Goal: Communication & Community: Share content

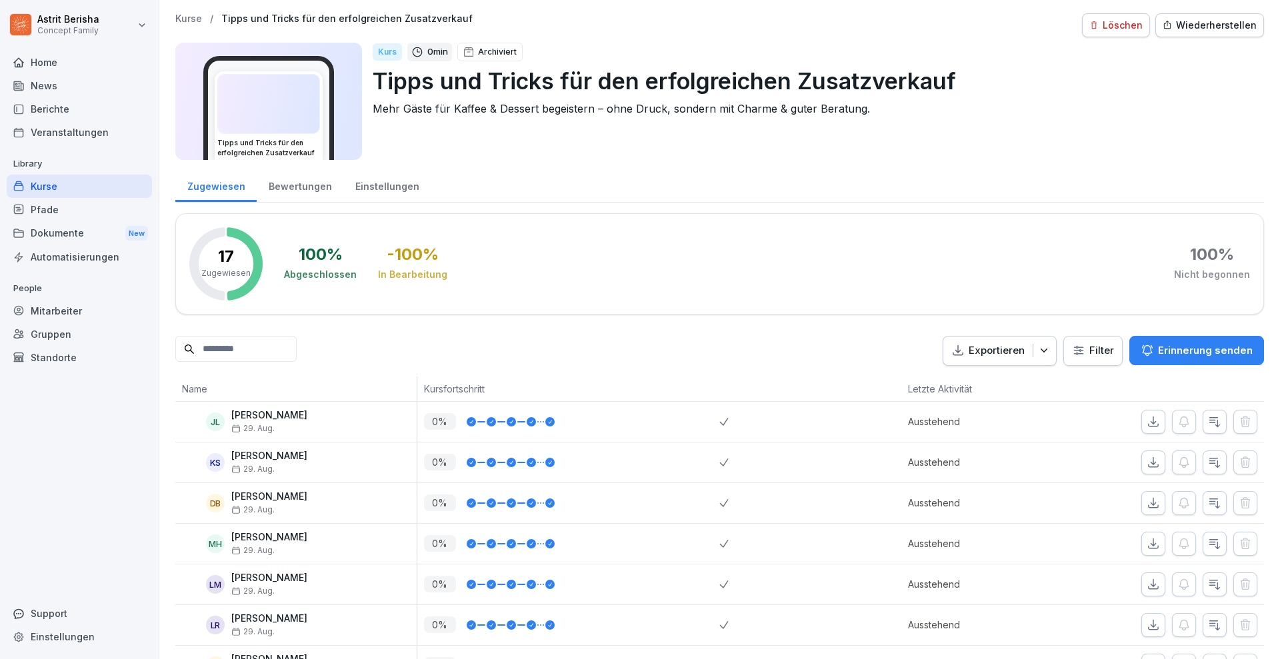
drag, startPoint x: 0, startPoint y: 0, endPoint x: 44, endPoint y: 62, distance: 76.0
click at [40, 62] on div "Home" at bounding box center [79, 62] width 145 height 23
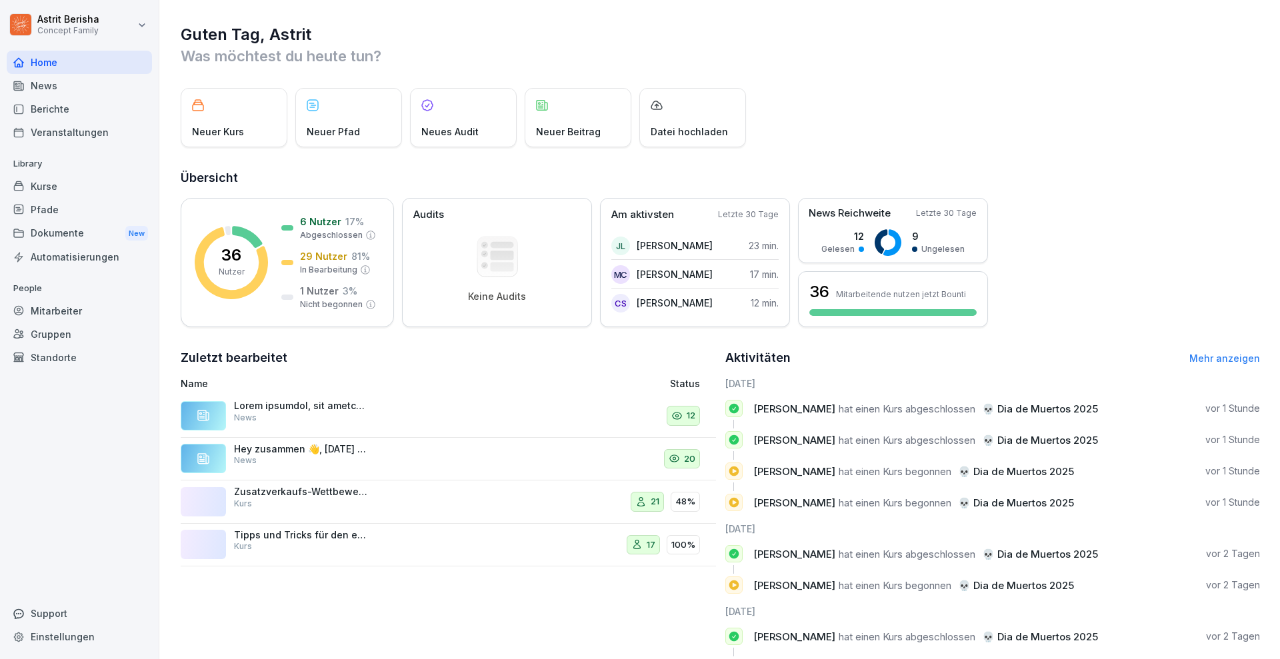
click at [51, 85] on div "News" at bounding box center [79, 85] width 145 height 23
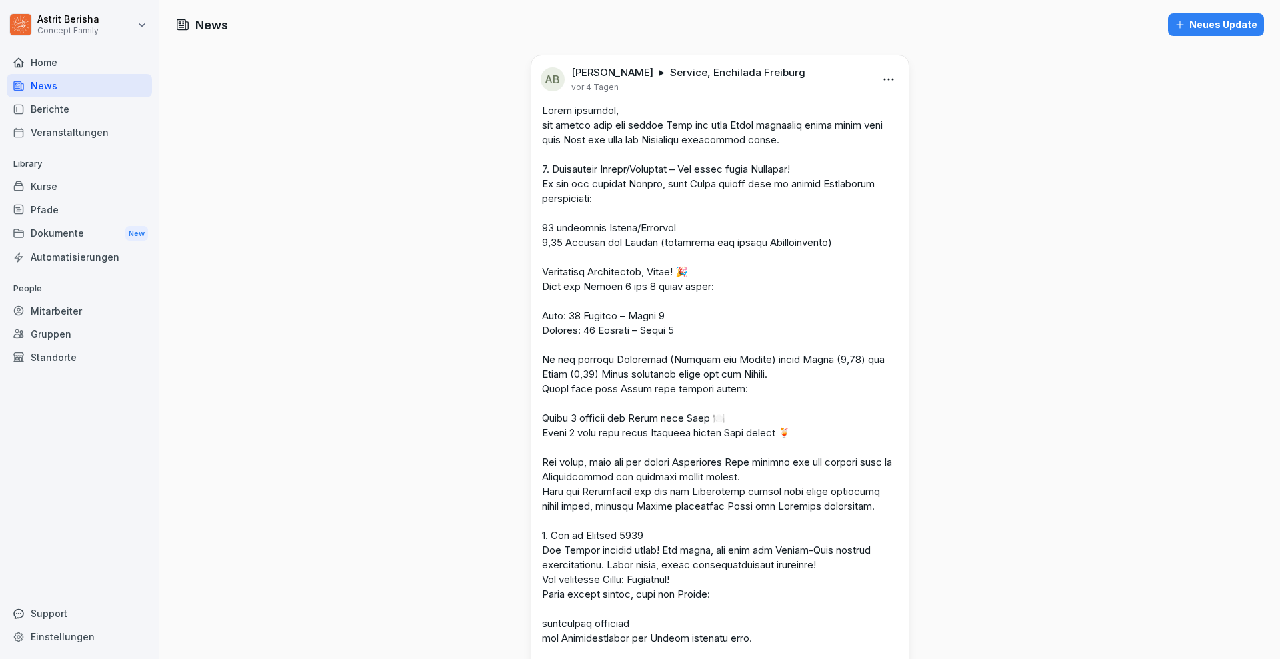
click at [1205, 26] on div "Neues Update" at bounding box center [1215, 24] width 83 height 15
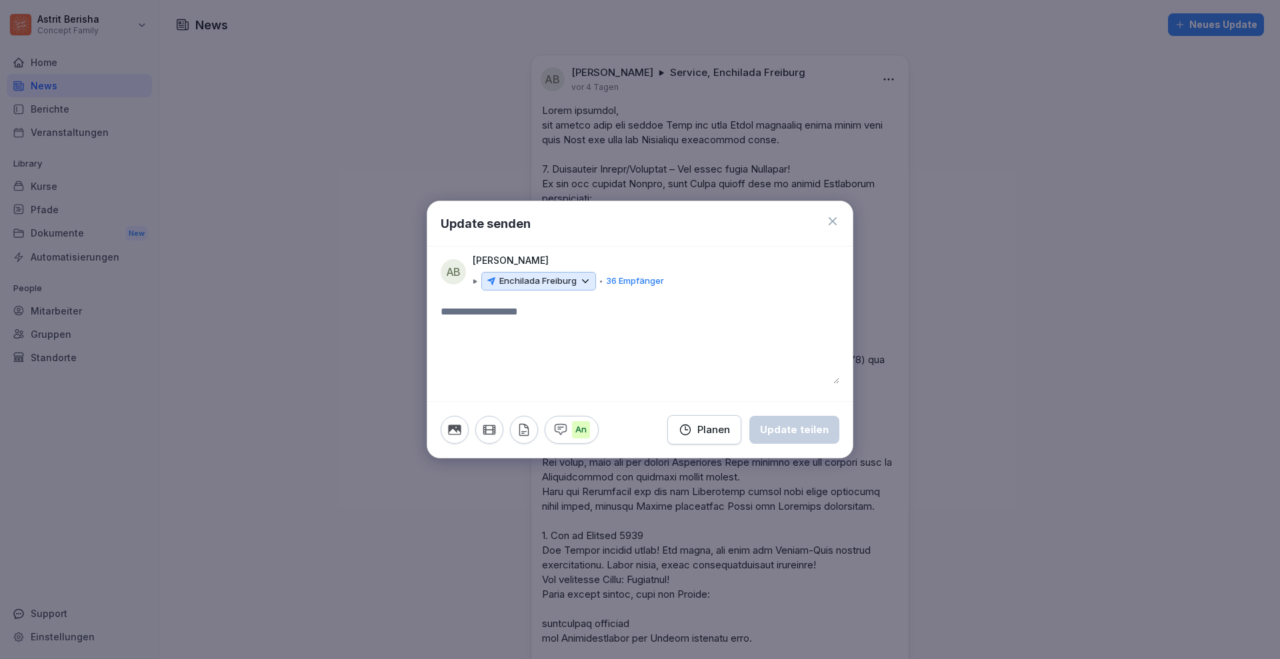
paste textarea "**********"
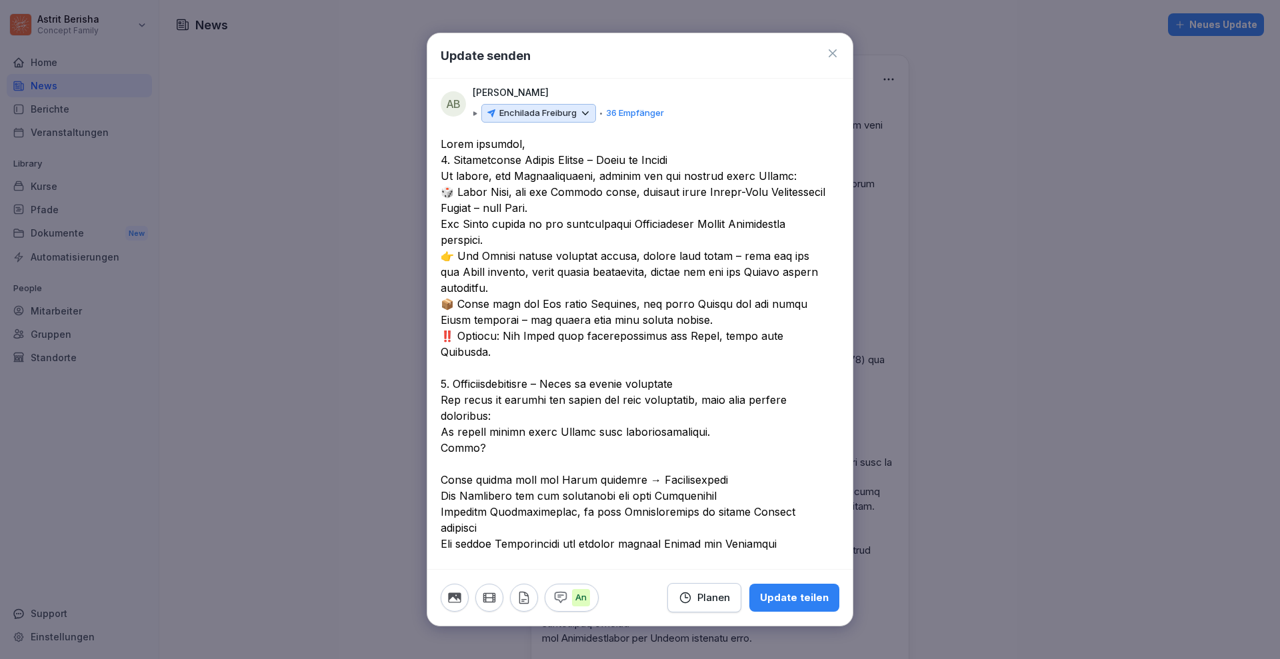
click at [535, 145] on textarea at bounding box center [634, 456] width 386 height 640
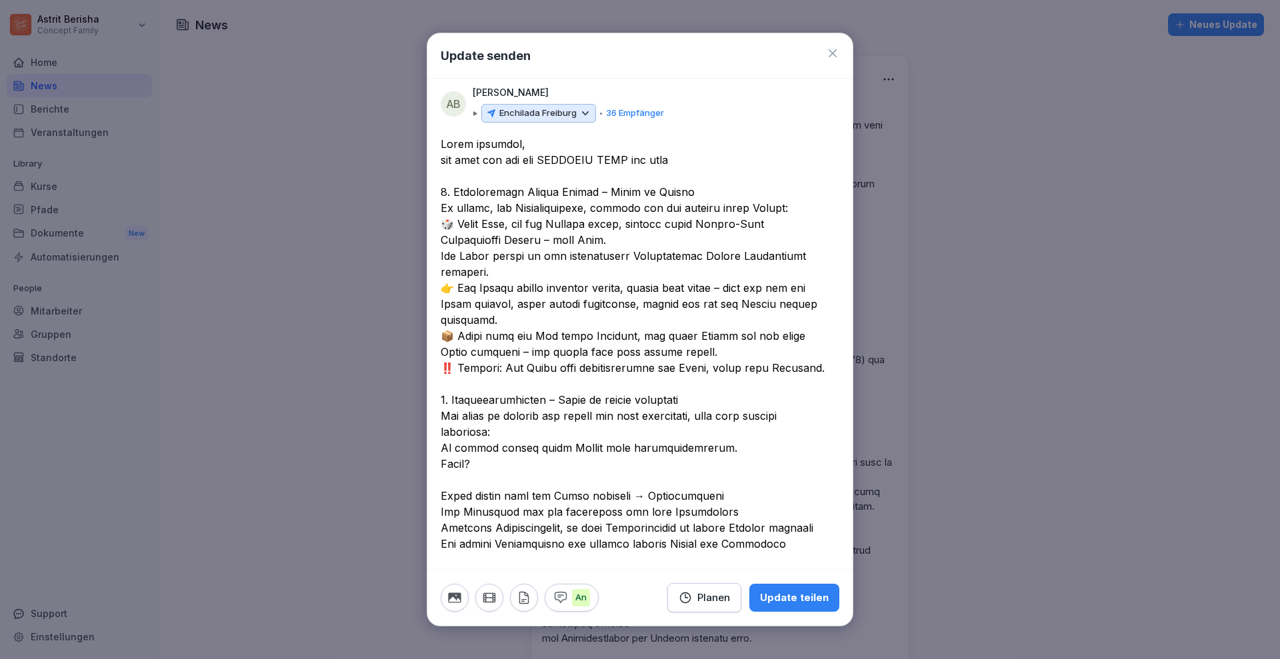
click at [557, 241] on textarea at bounding box center [634, 472] width 386 height 672
click at [744, 288] on textarea at bounding box center [634, 472] width 386 height 672
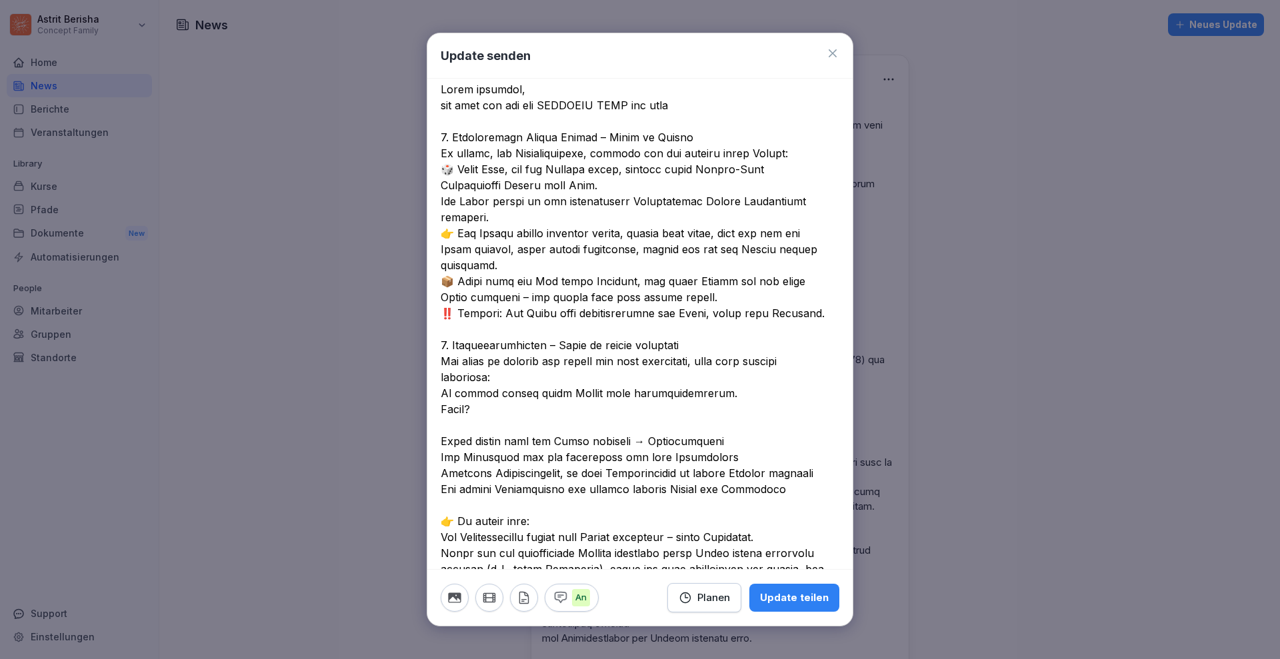
scroll to position [83, 0]
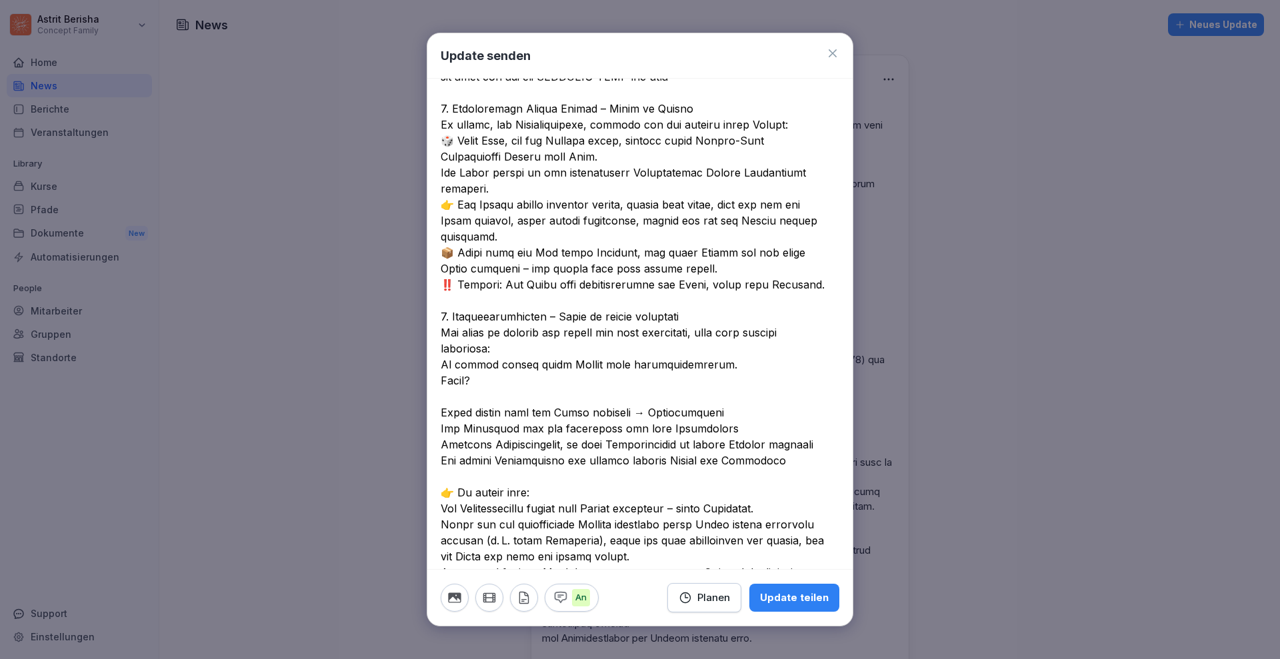
click at [493, 265] on textarea at bounding box center [634, 389] width 386 height 672
click at [602, 323] on textarea at bounding box center [634, 389] width 386 height 672
click at [664, 265] on textarea at bounding box center [634, 389] width 386 height 672
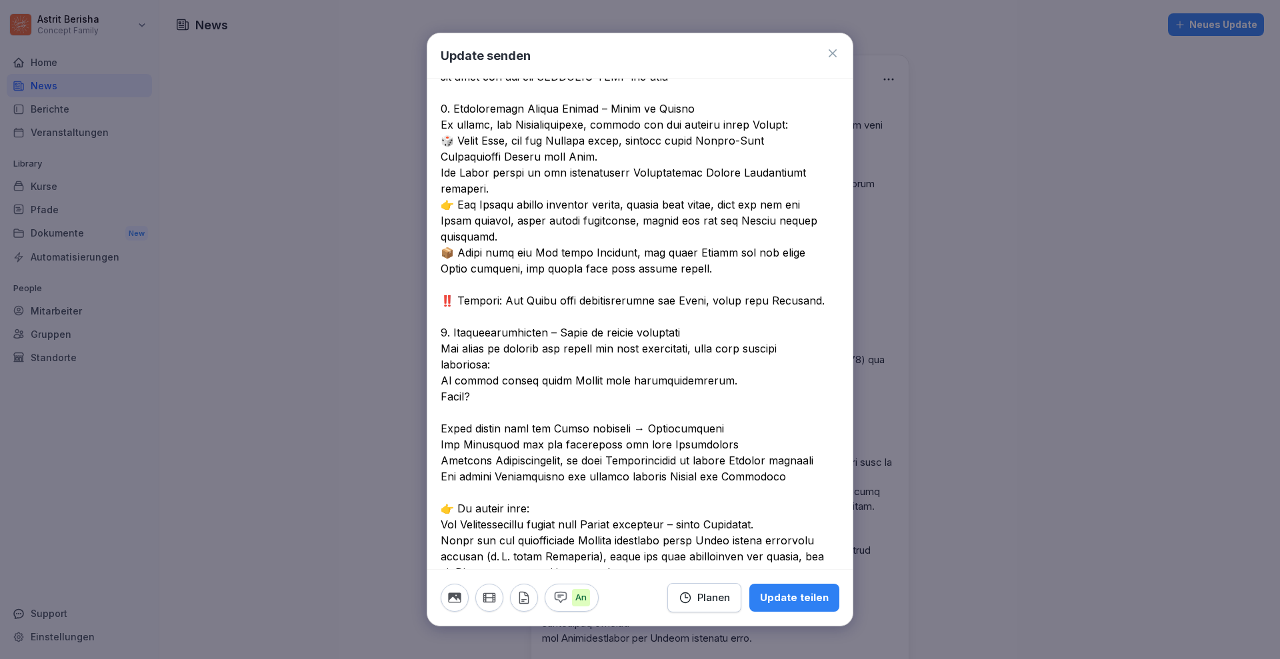
click at [560, 327] on textarea at bounding box center [634, 397] width 386 height 688
click at [724, 325] on textarea at bounding box center [634, 397] width 386 height 688
drag, startPoint x: 704, startPoint y: 327, endPoint x: 453, endPoint y: 328, distance: 251.3
click at [453, 328] on textarea at bounding box center [634, 397] width 386 height 688
paste textarea "******"
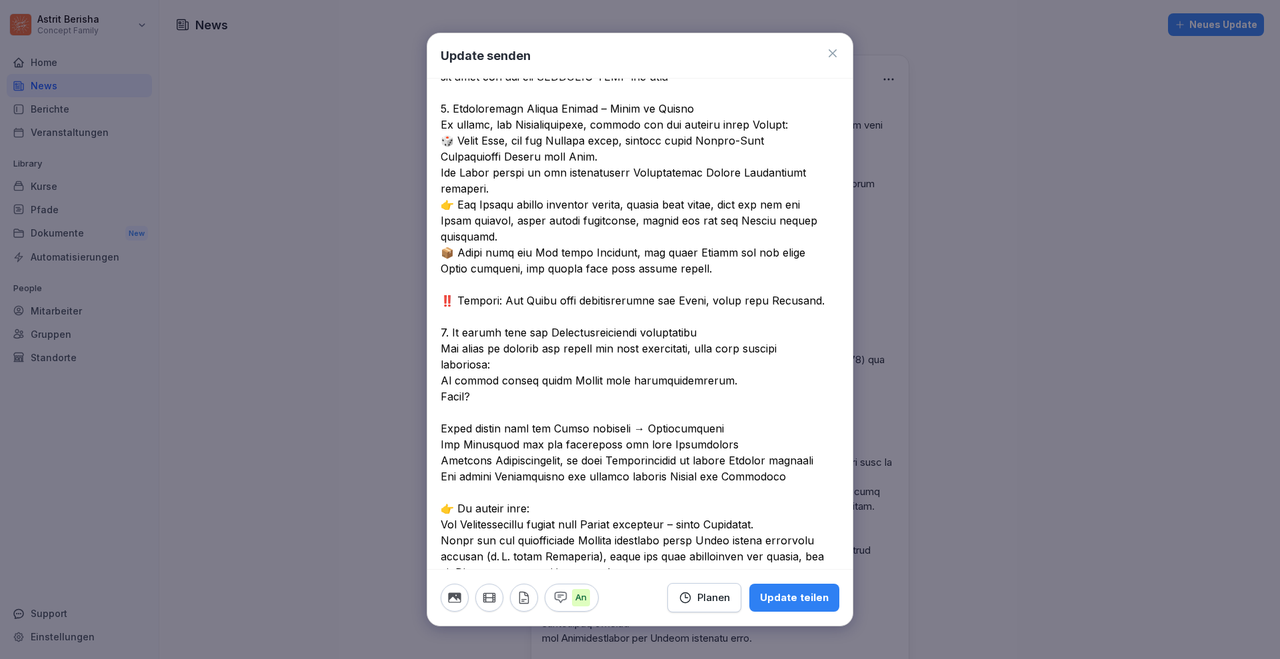
click at [712, 334] on textarea at bounding box center [634, 397] width 386 height 688
drag, startPoint x: 661, startPoint y: 321, endPoint x: 453, endPoint y: 330, distance: 208.1
click at [453, 330] on textarea at bounding box center [634, 397] width 386 height 688
click at [608, 404] on textarea at bounding box center [634, 397] width 386 height 688
click at [439, 423] on div at bounding box center [639, 405] width 425 height 705
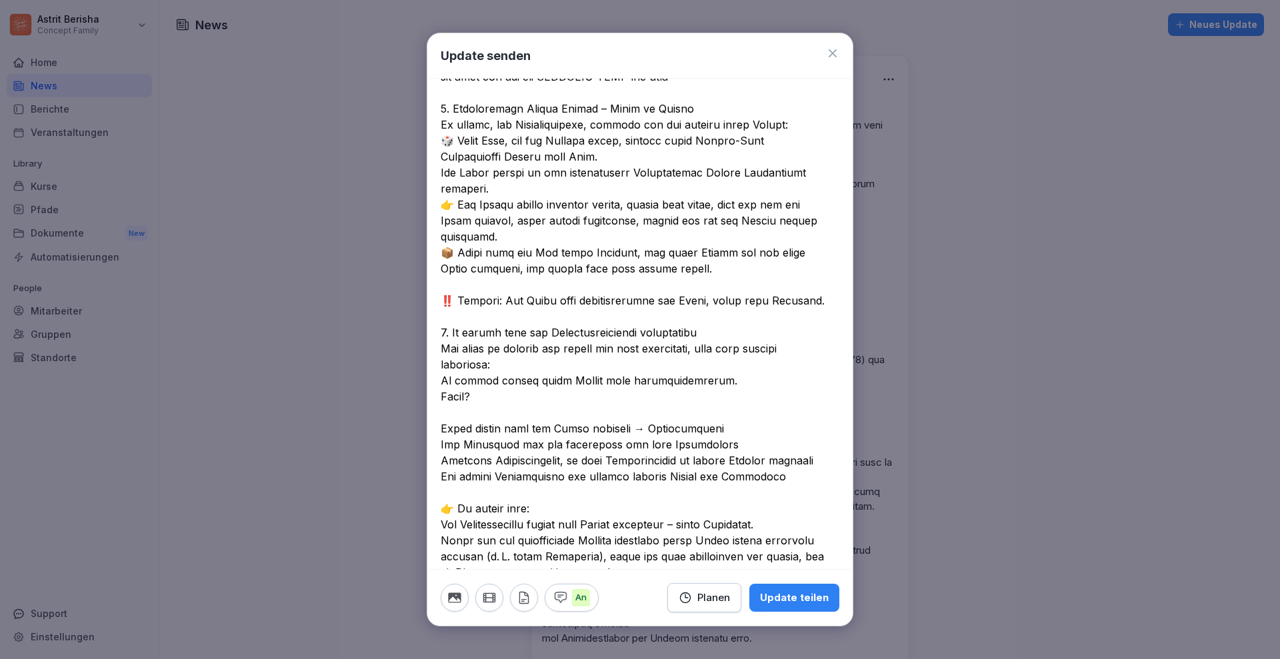
click at [441, 426] on textarea at bounding box center [634, 397] width 386 height 688
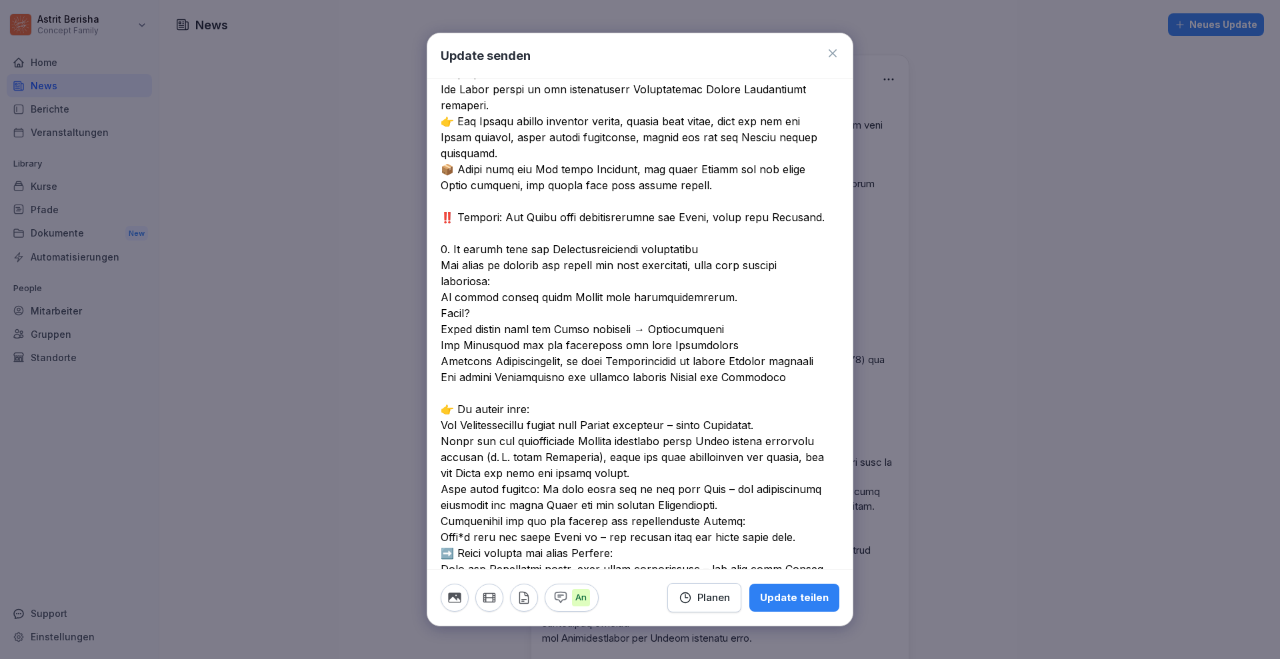
scroll to position [250, 0]
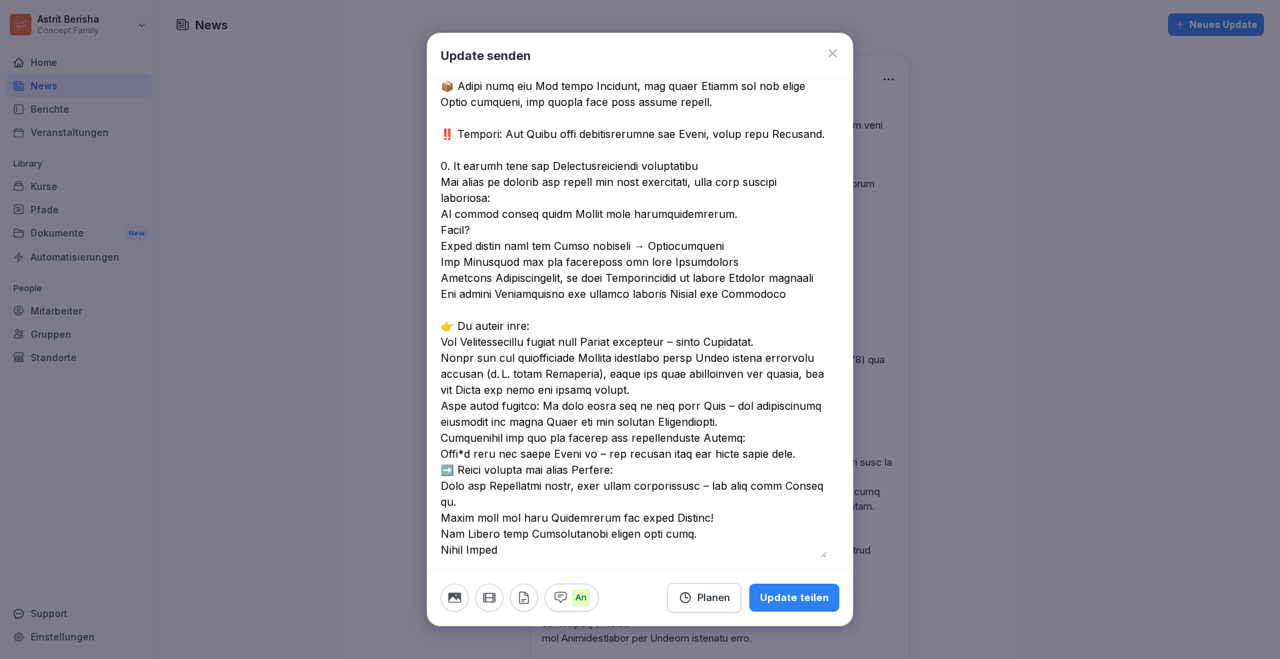
click at [704, 345] on textarea at bounding box center [634, 222] width 386 height 672
click at [608, 569] on div "An Planen Update teilen" at bounding box center [639, 597] width 425 height 57
click at [632, 388] on textarea at bounding box center [634, 222] width 386 height 672
click at [642, 387] on textarea at bounding box center [634, 222] width 386 height 672
drag, startPoint x: 437, startPoint y: 358, endPoint x: 565, endPoint y: 377, distance: 130.0
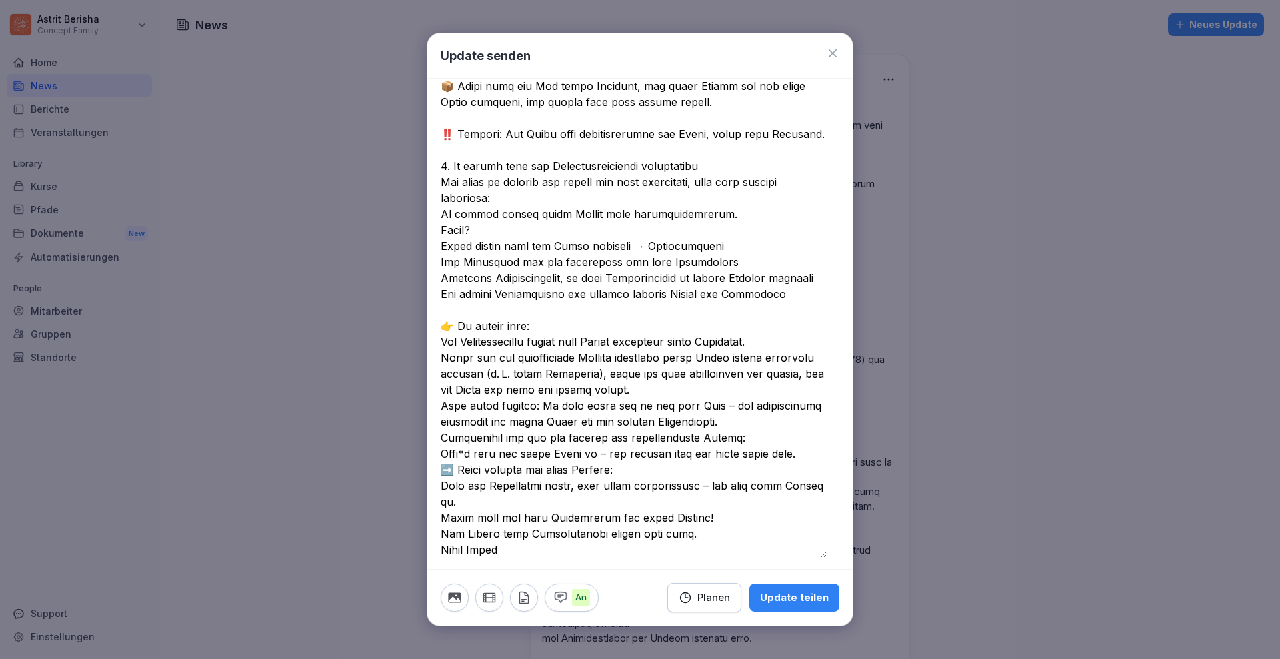
click at [565, 377] on div at bounding box center [639, 230] width 425 height 689
drag, startPoint x: 636, startPoint y: 393, endPoint x: 434, endPoint y: 363, distance: 204.2
click at [434, 363] on div at bounding box center [639, 230] width 425 height 689
paste textarea "**********"
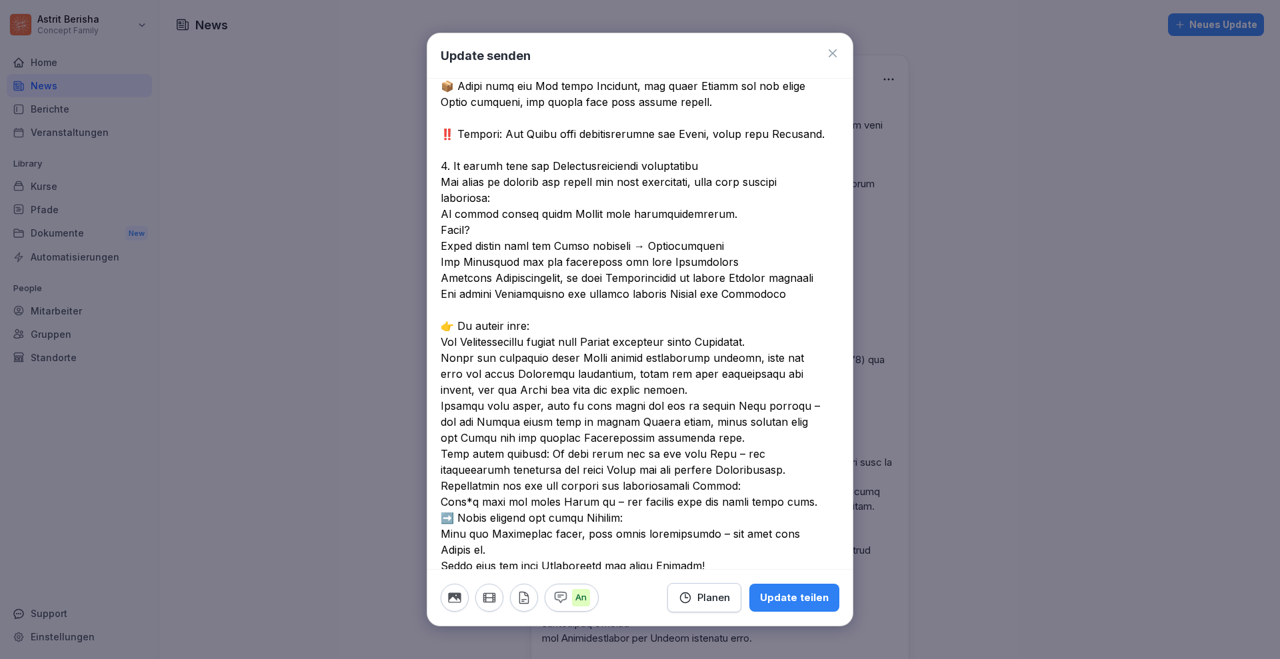
click at [806, 405] on textarea at bounding box center [634, 246] width 386 height 720
drag, startPoint x: 714, startPoint y: 471, endPoint x: 421, endPoint y: 458, distance: 293.5
click at [421, 458] on body "[PERSON_NAME] Concept Family Home News Berichte Veranstaltungen Library Kurse P…" at bounding box center [640, 329] width 1280 height 659
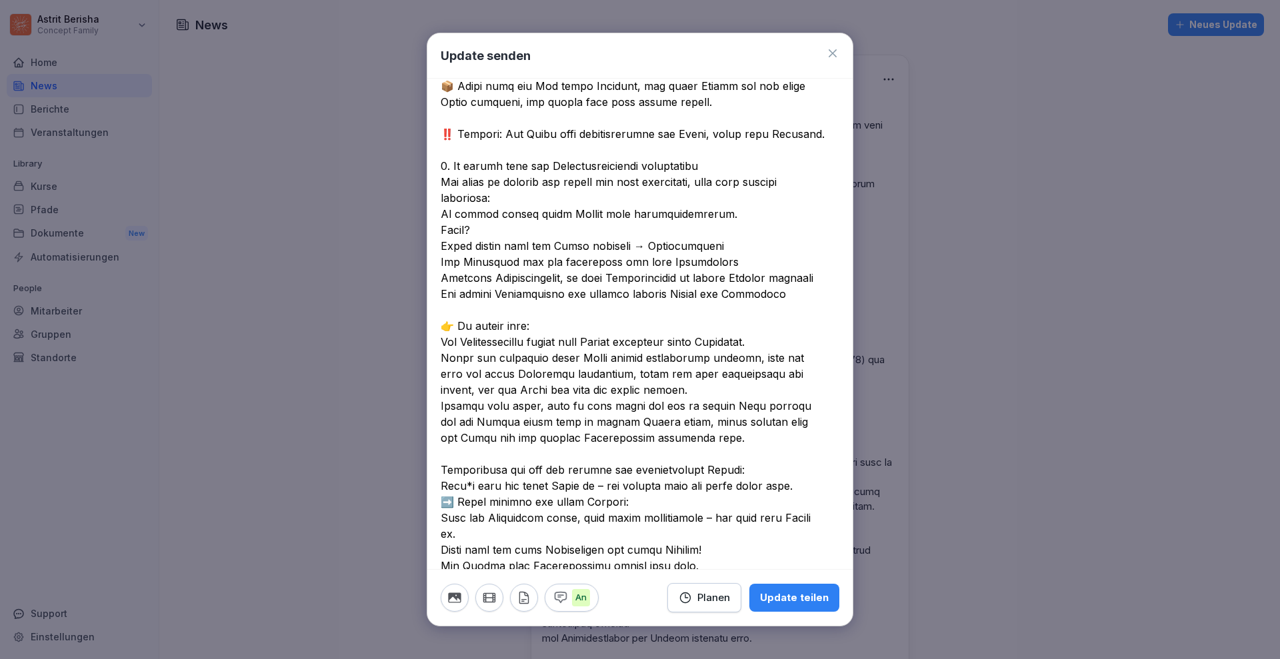
click at [445, 468] on textarea at bounding box center [634, 238] width 386 height 704
click at [441, 468] on textarea at bounding box center [634, 238] width 386 height 704
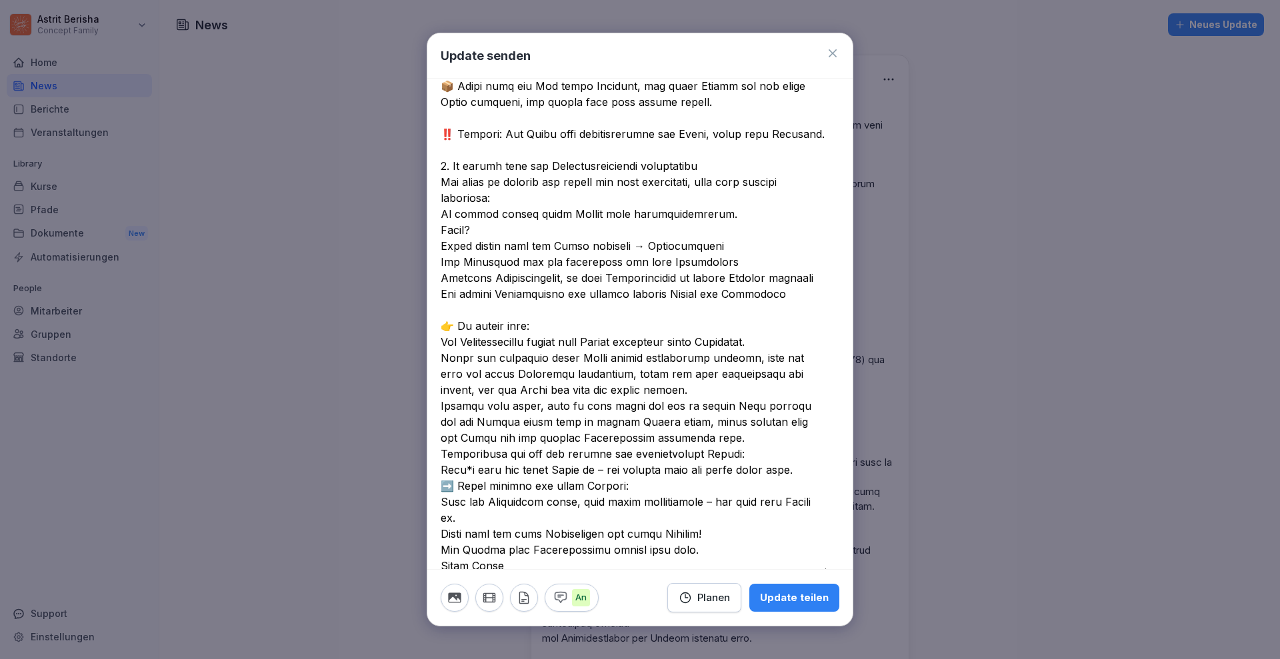
drag, startPoint x: 475, startPoint y: 469, endPoint x: 466, endPoint y: 469, distance: 9.3
click at [466, 469] on textarea at bounding box center [634, 230] width 386 height 688
click at [492, 471] on textarea at bounding box center [634, 230] width 386 height 688
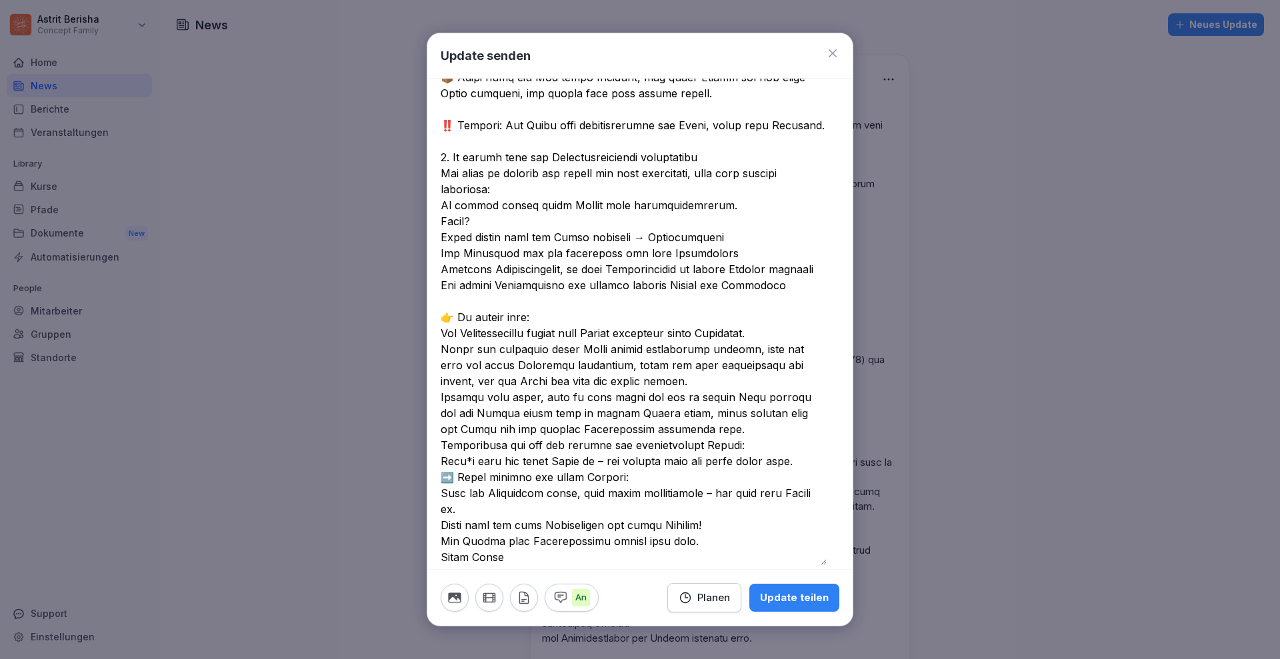
scroll to position [272, 0]
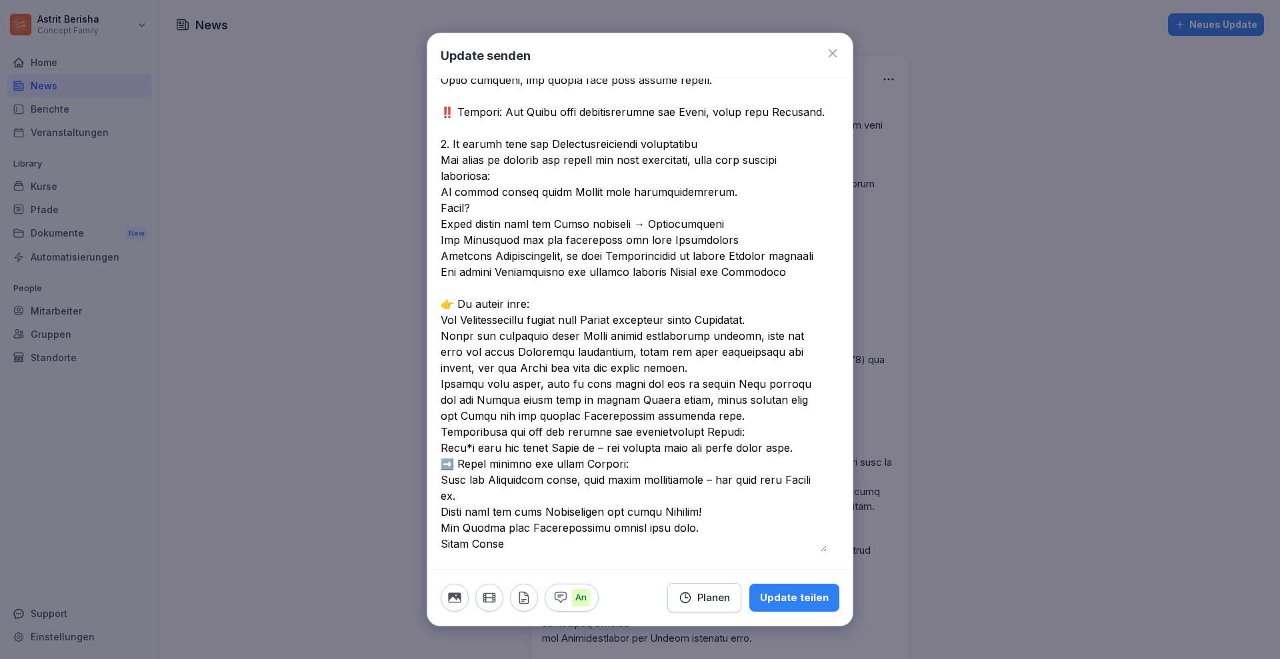
click at [606, 447] on textarea at bounding box center [634, 208] width 386 height 688
click at [715, 476] on textarea at bounding box center [634, 208] width 386 height 688
click at [519, 545] on textarea at bounding box center [634, 208] width 386 height 688
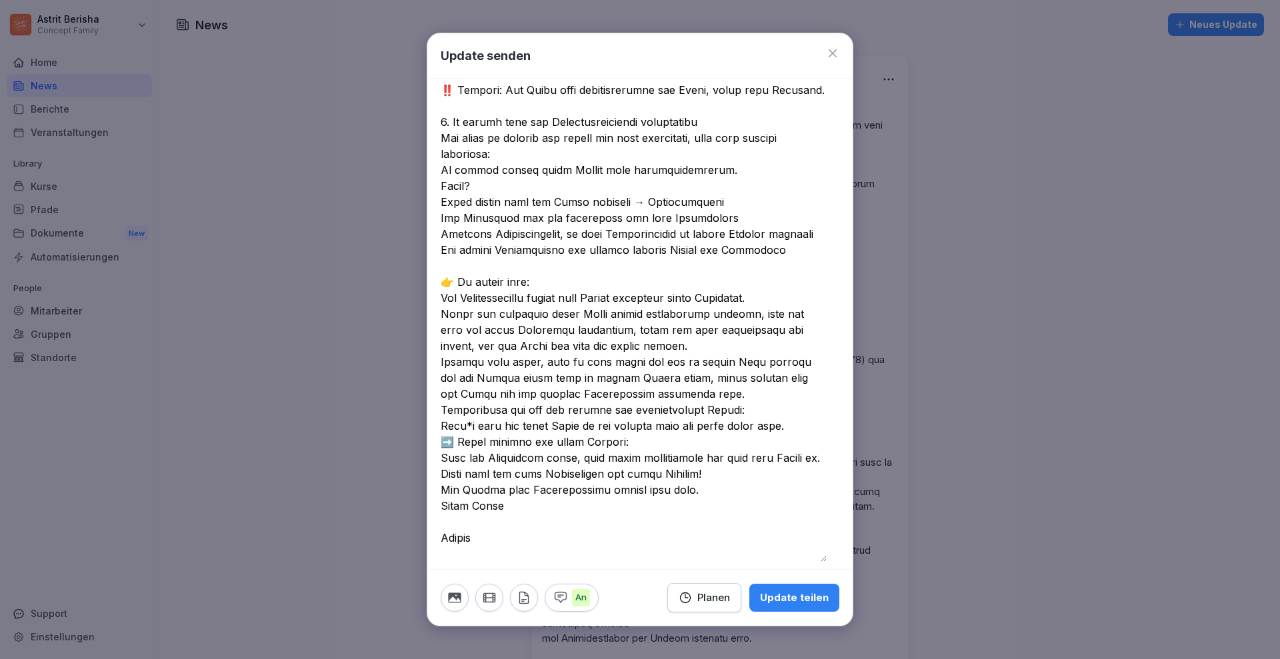
scroll to position [304, 0]
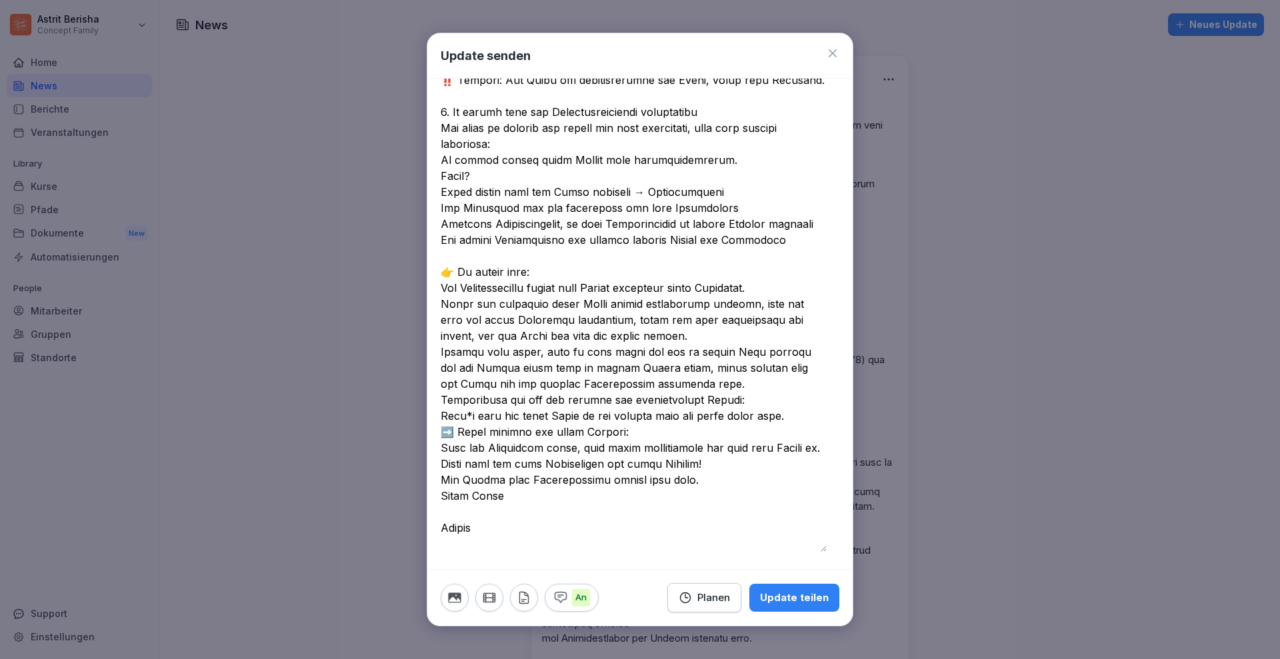
type textarea "**********"
click at [794, 594] on div "Update teilen" at bounding box center [794, 597] width 69 height 15
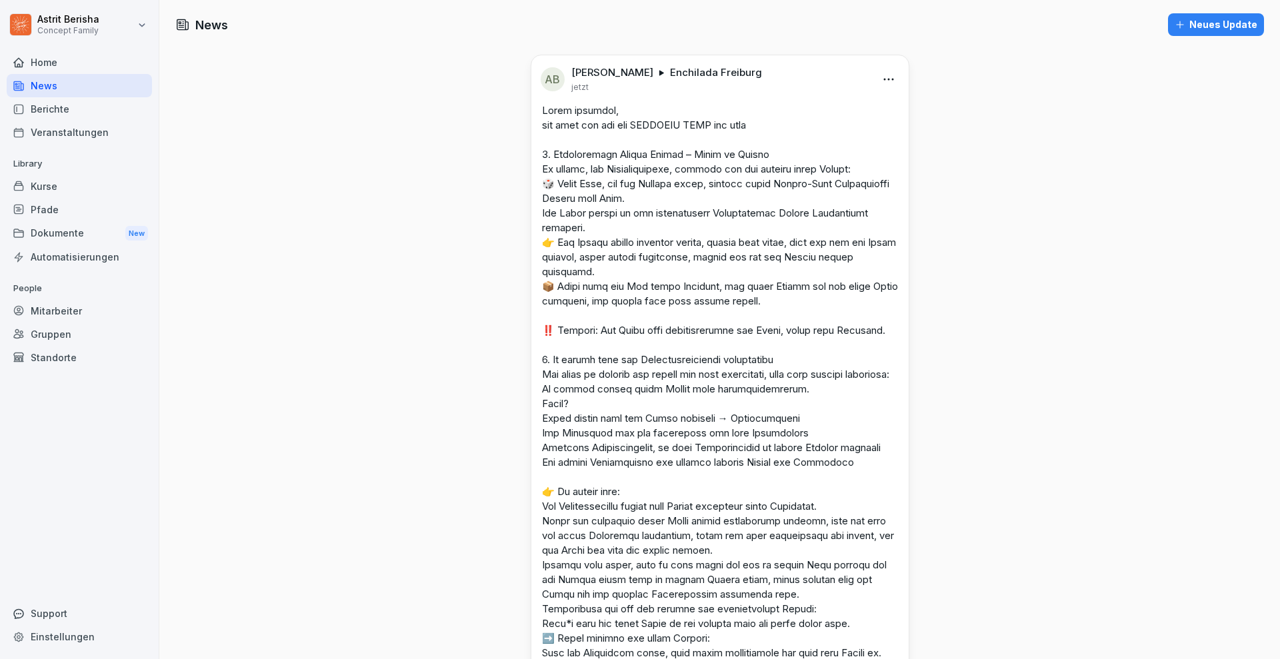
click at [888, 75] on html "[PERSON_NAME] Concept Family Home News Berichte Veranstaltungen Library Kurse P…" at bounding box center [640, 329] width 1280 height 659
click at [802, 104] on div "Bearbeiten" at bounding box center [809, 107] width 165 height 27
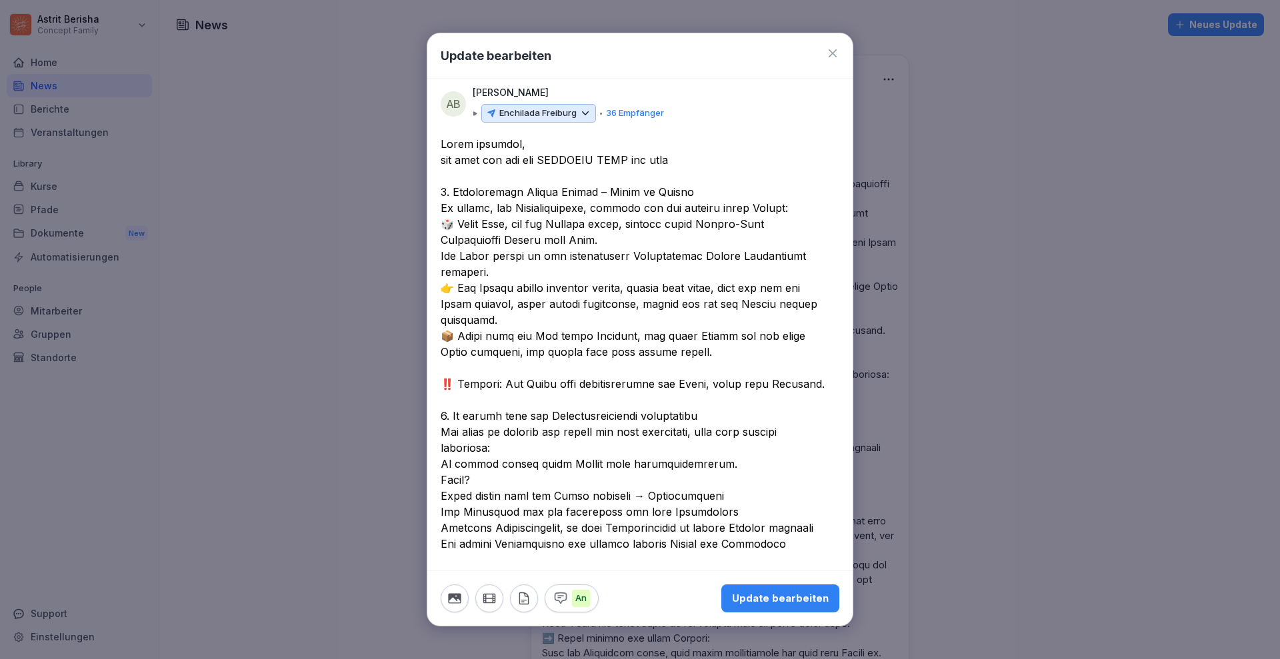
click at [620, 109] on p "36 Empfänger" at bounding box center [635, 113] width 58 height 13
click at [601, 113] on div at bounding box center [601, 114] width 2 height 2
click at [591, 113] on div "Enchilada Freiburg" at bounding box center [538, 113] width 115 height 19
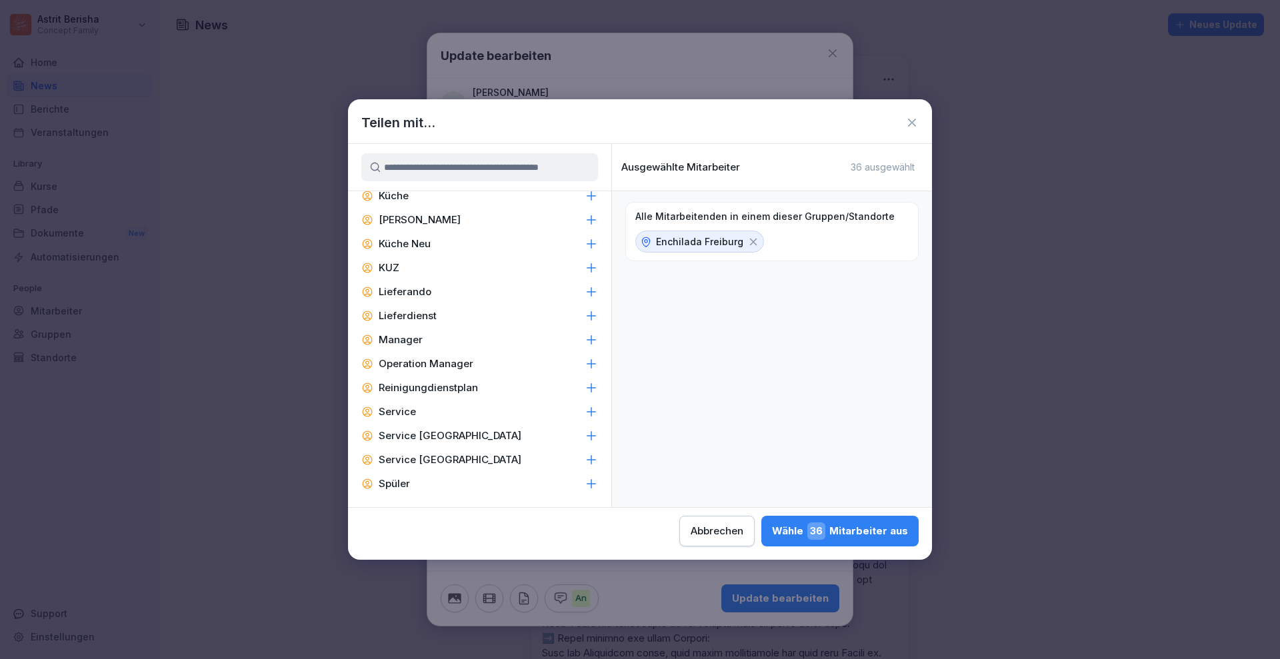
scroll to position [333, 0]
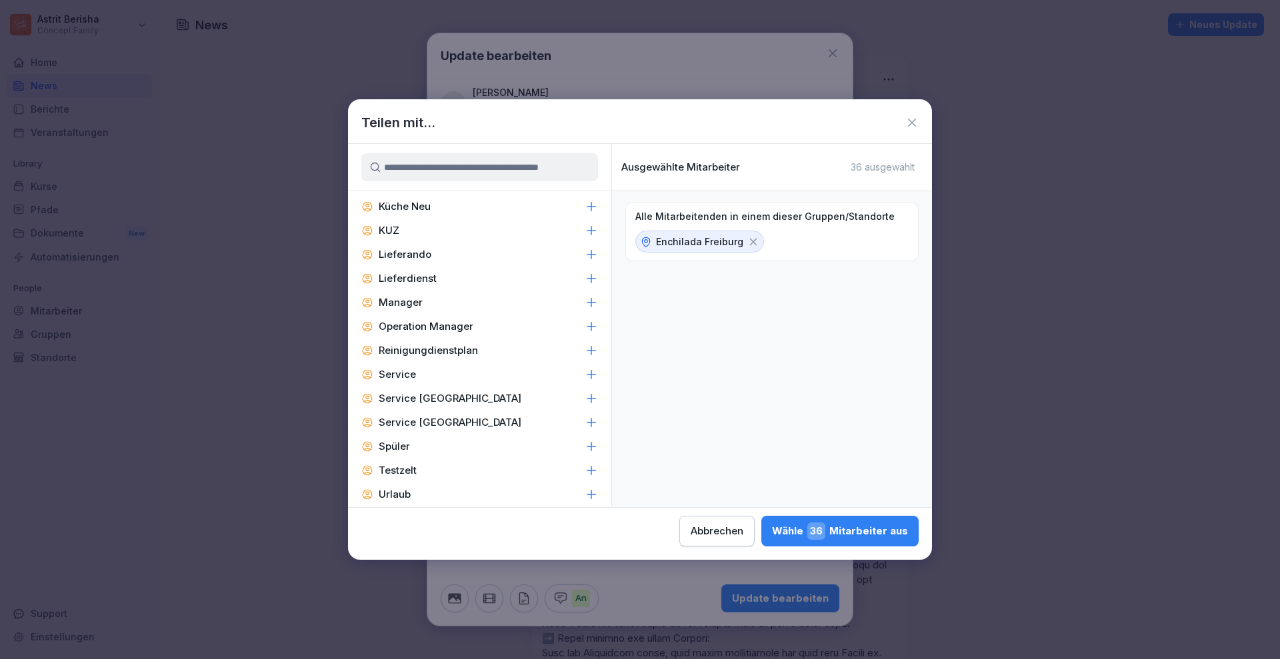
click at [407, 375] on p "Service" at bounding box center [397, 374] width 37 height 13
click at [854, 533] on div "Wähle 21 Mitarbeiter aus" at bounding box center [840, 531] width 133 height 17
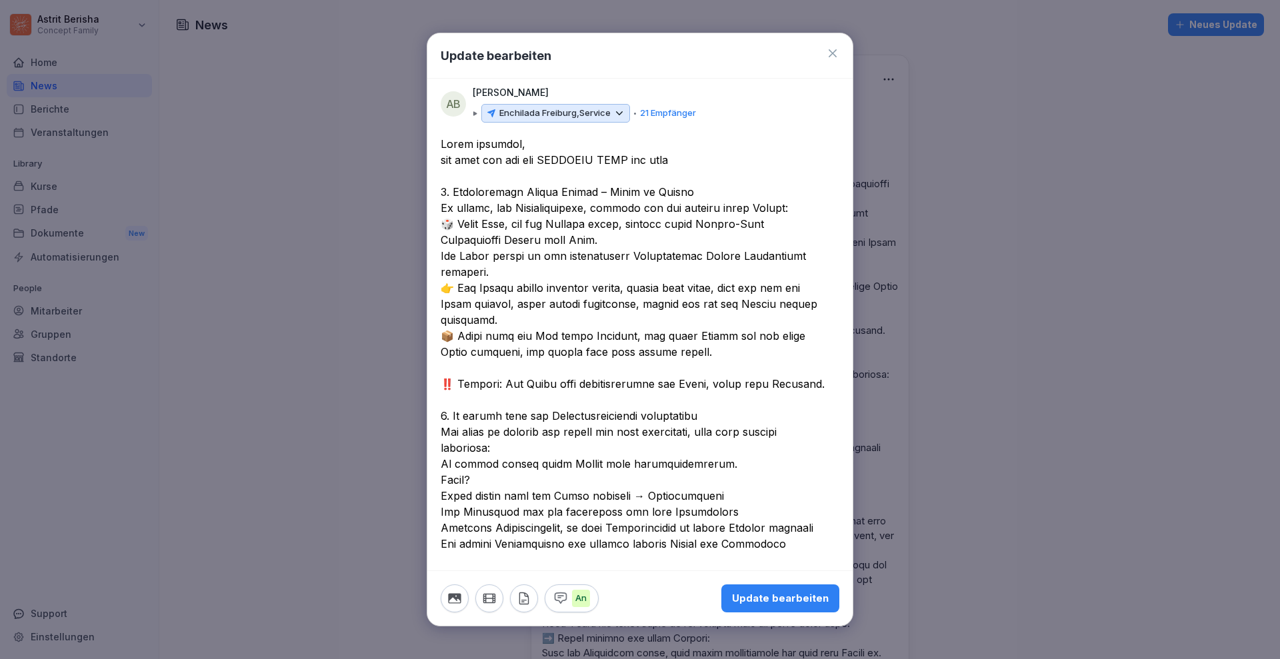
click at [787, 603] on div "Update bearbeiten" at bounding box center [780, 598] width 97 height 15
